Goal: Information Seeking & Learning: Learn about a topic

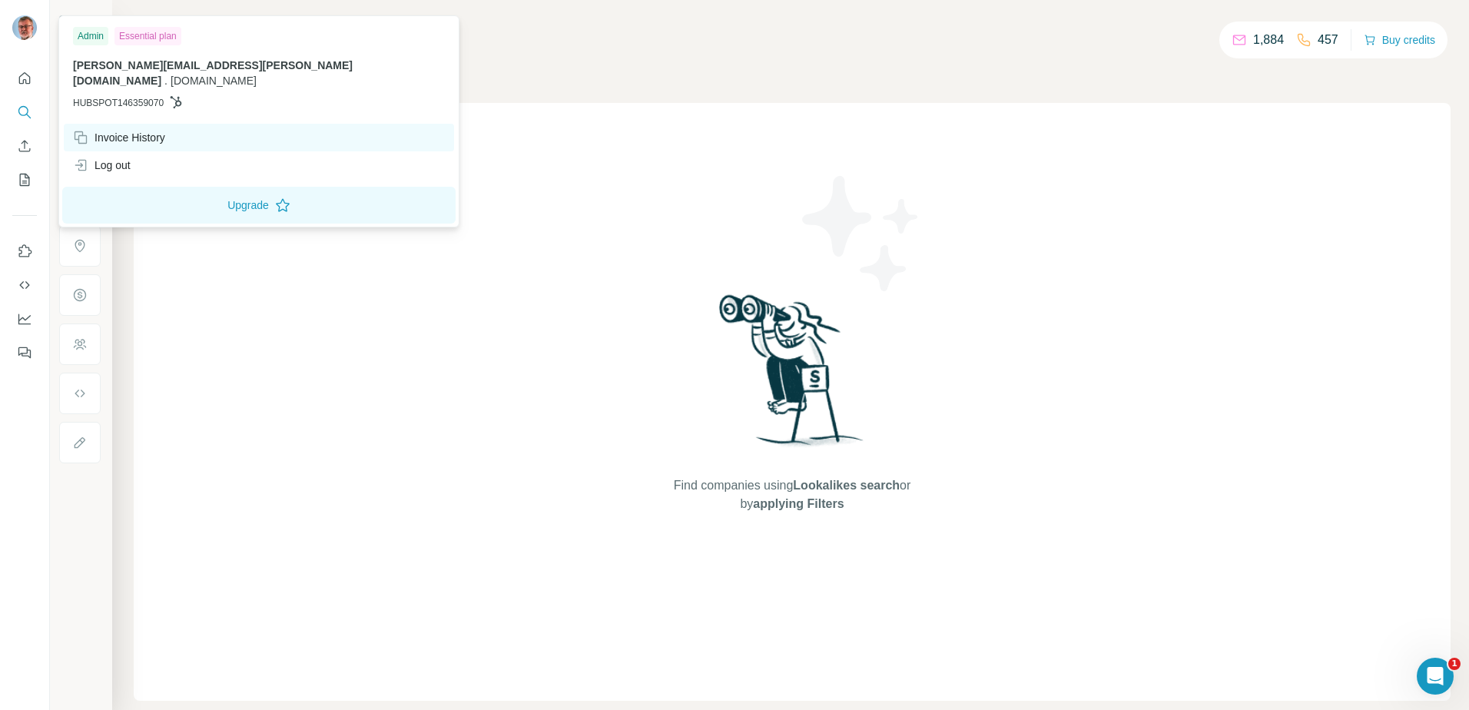
click at [165, 130] on div "Invoice History" at bounding box center [119, 137] width 92 height 15
click at [159, 130] on div "Invoice History" at bounding box center [119, 137] width 92 height 15
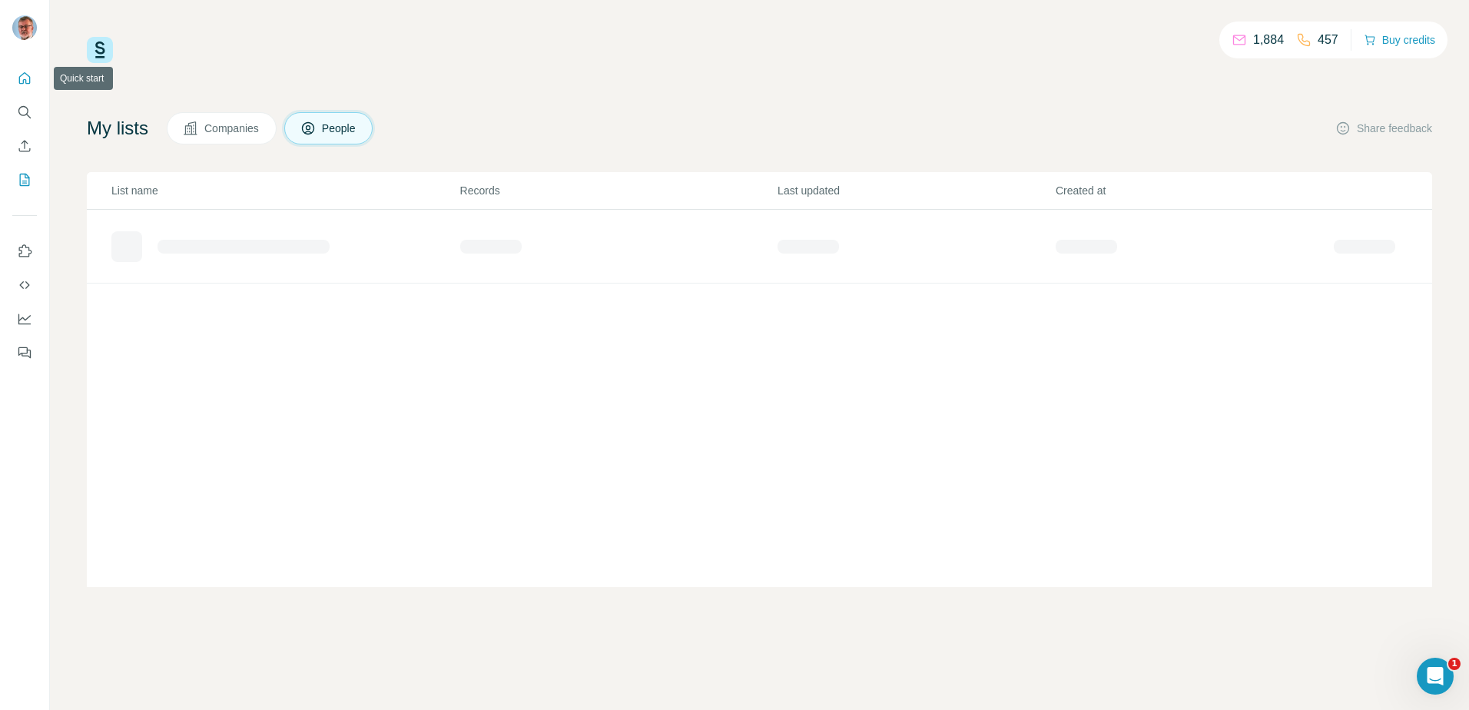
click at [24, 78] on icon "Quick start" at bounding box center [24, 78] width 15 height 15
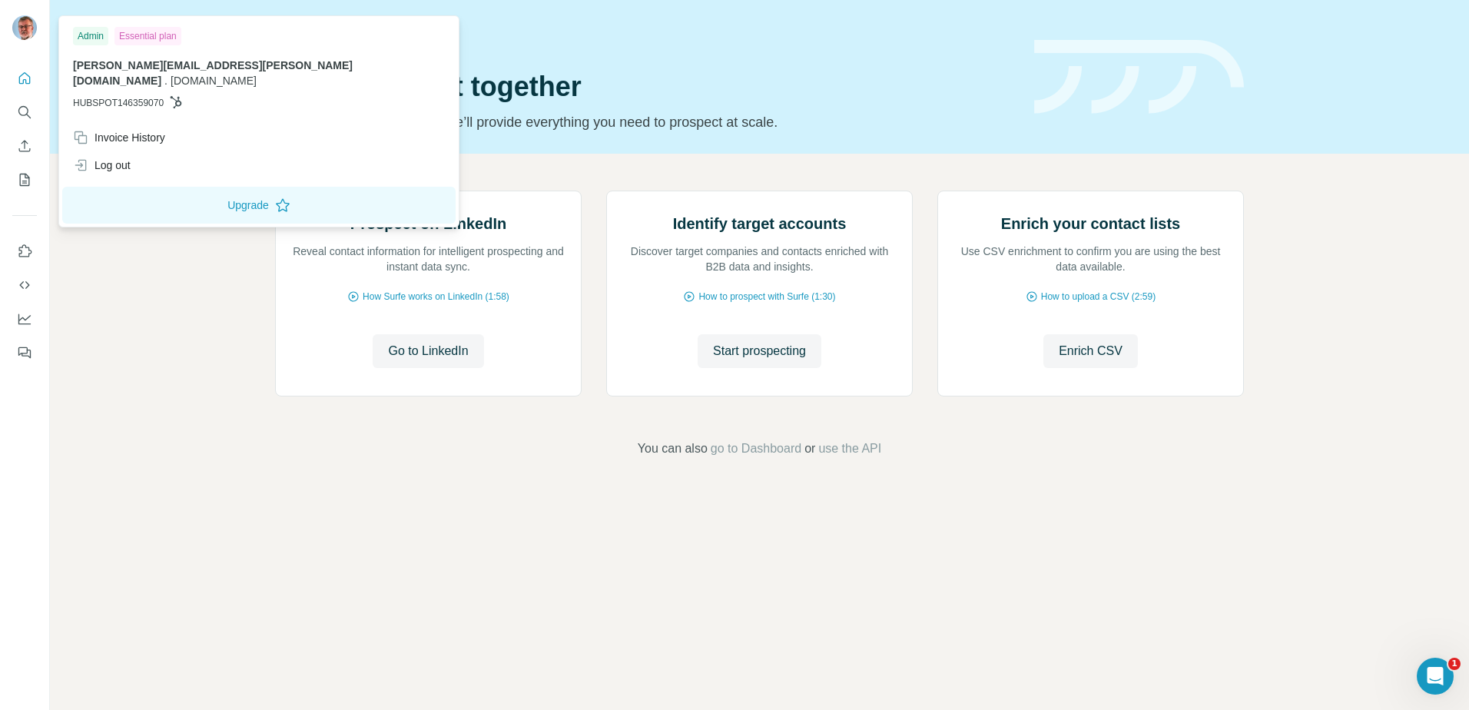
click at [151, 35] on div "Essential plan" at bounding box center [147, 36] width 67 height 18
click at [85, 36] on div "Admin" at bounding box center [90, 36] width 35 height 18
click at [143, 38] on div "Essential plan" at bounding box center [147, 36] width 67 height 18
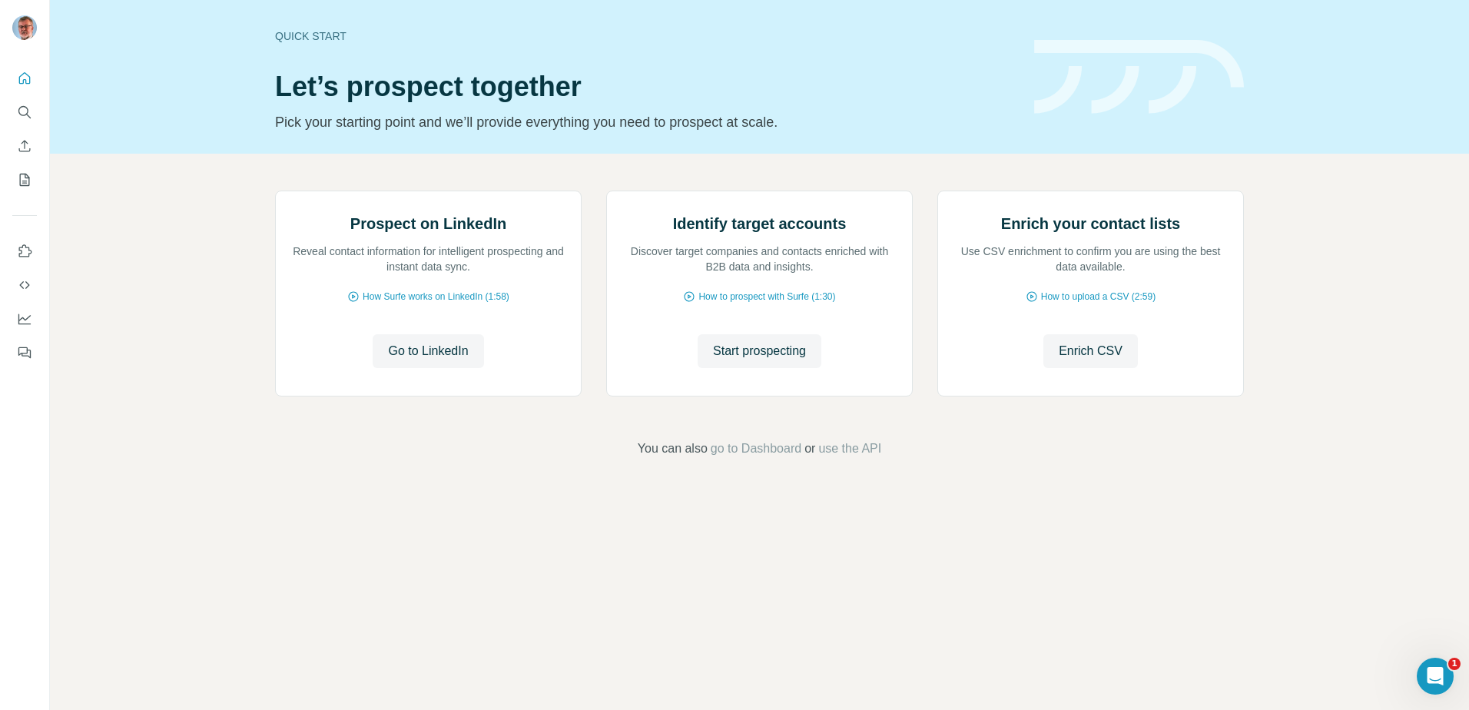
click at [925, 64] on div "Quick start Let’s prospect together Pick your starting point and we’ll provide …" at bounding box center [645, 77] width 741 height 112
click at [1438, 665] on icon "Open Intercom Messenger" at bounding box center [1433, 674] width 25 height 25
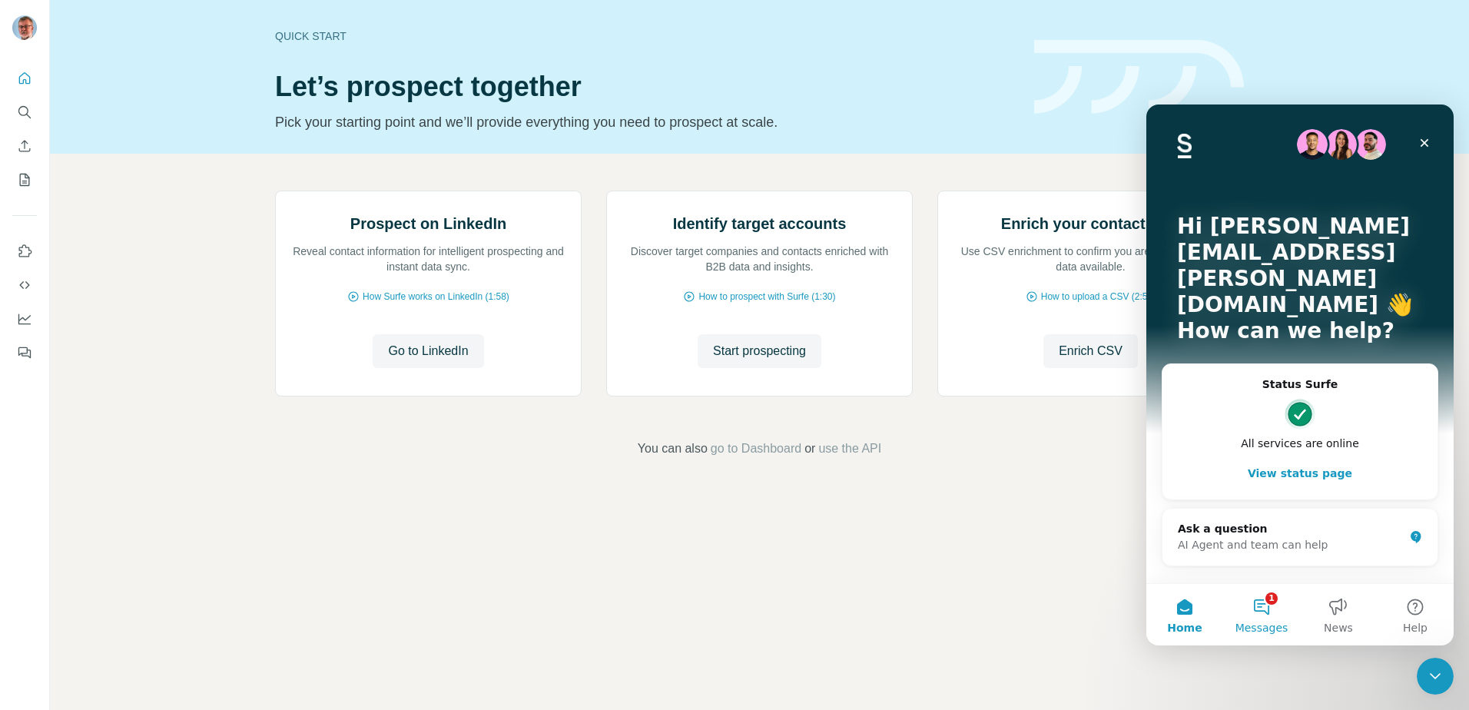
click at [1262, 606] on button "1 Messages" at bounding box center [1261, 614] width 77 height 61
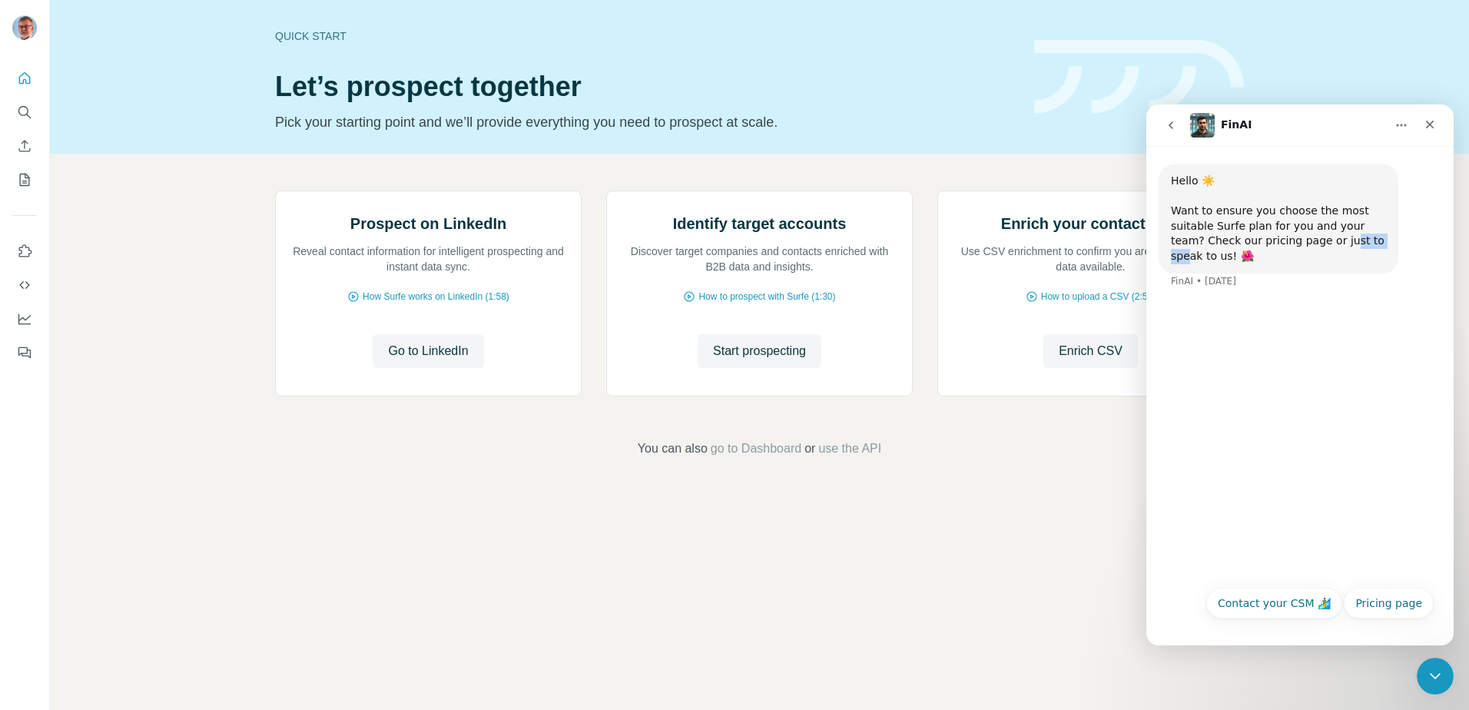
drag, startPoint x: 1295, startPoint y: 347, endPoint x: 1253, endPoint y: 400, distance: 67.8
click at [1253, 400] on div "Hello ☀️ Want to ensure you choose the most suitable Surfe plan for you and you…" at bounding box center [1299, 362] width 307 height 432
click at [1382, 602] on button "Pricing page" at bounding box center [1389, 603] width 90 height 31
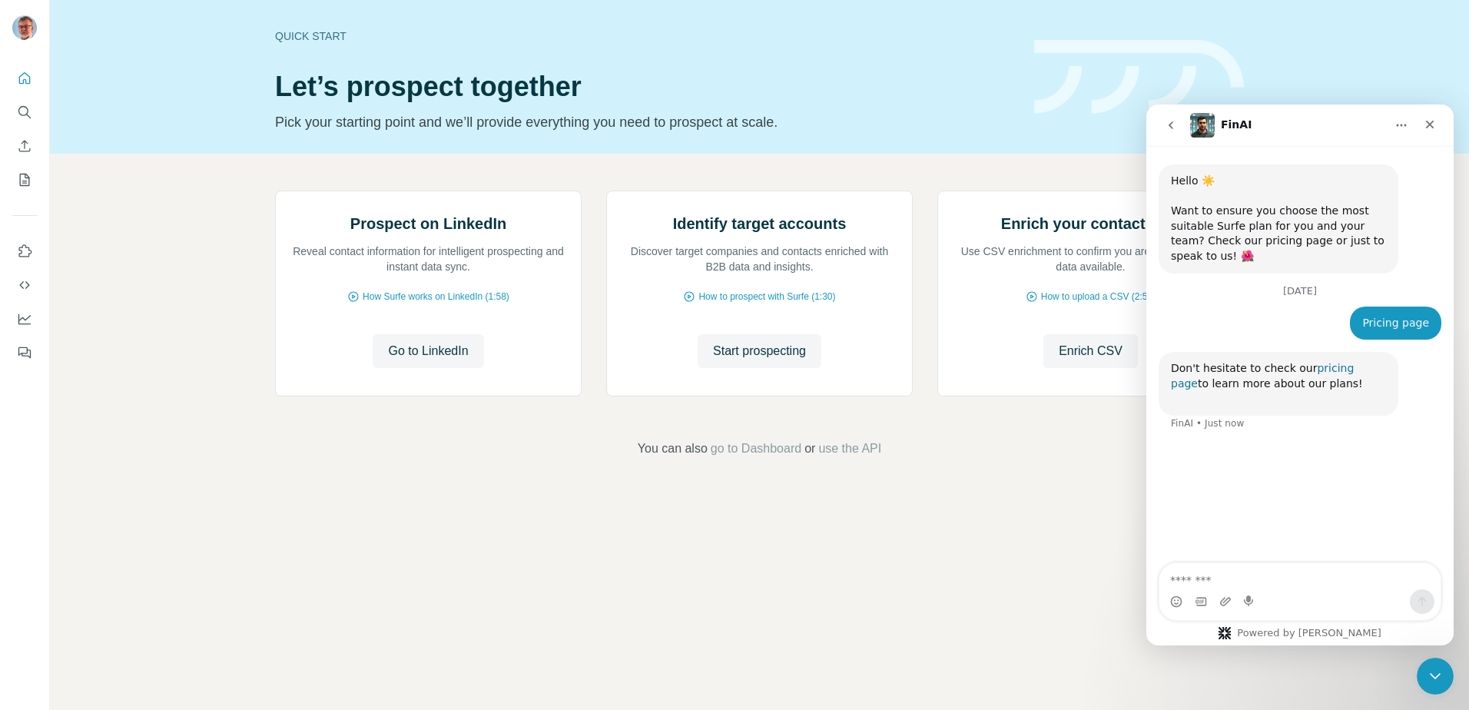
click at [1342, 362] on link "pricing page" at bounding box center [1262, 376] width 183 height 28
